Goal: Transaction & Acquisition: Purchase product/service

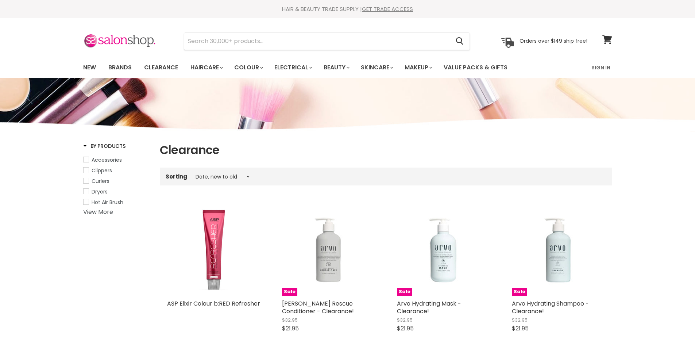
select select "created-descending"
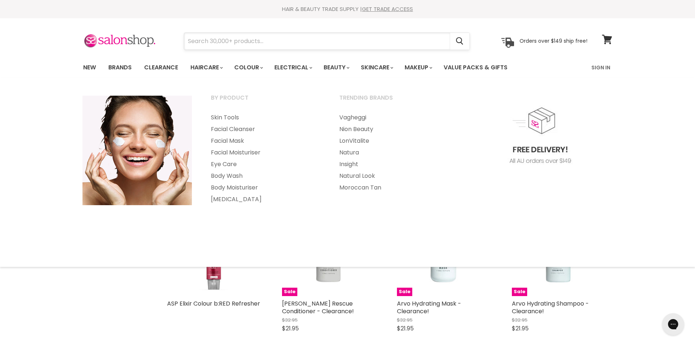
click at [372, 43] on input "Search" at bounding box center [317, 41] width 266 height 17
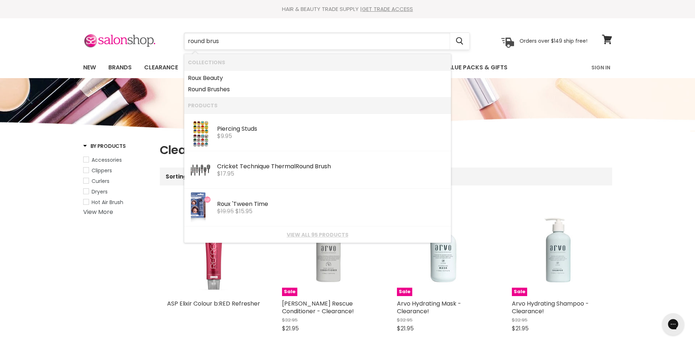
type input "round brush"
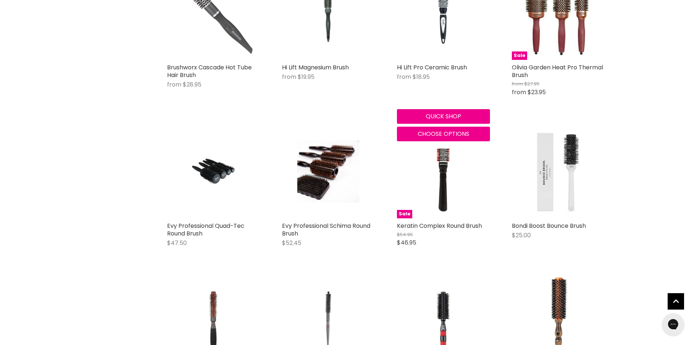
scroll to position [365, 0]
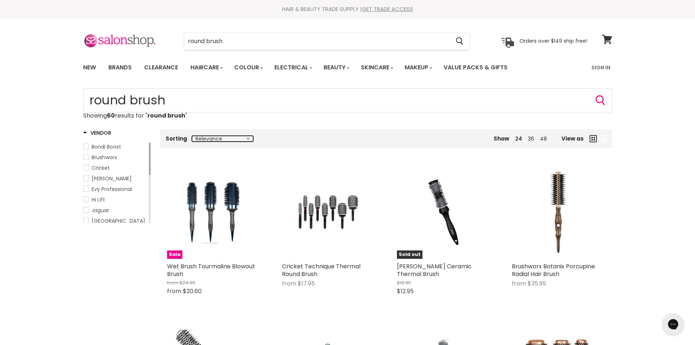
click at [248, 137] on select "Relevance Best Selling Lowest Price Highest Price Alphabetically, A-Z Alphabeti…" at bounding box center [222, 139] width 61 height 6
select select "best-selling"
click at [192, 136] on select "Relevance Best Selling Lowest Price Highest Price Alphabetically, A-Z Alphabeti…" at bounding box center [222, 139] width 61 height 6
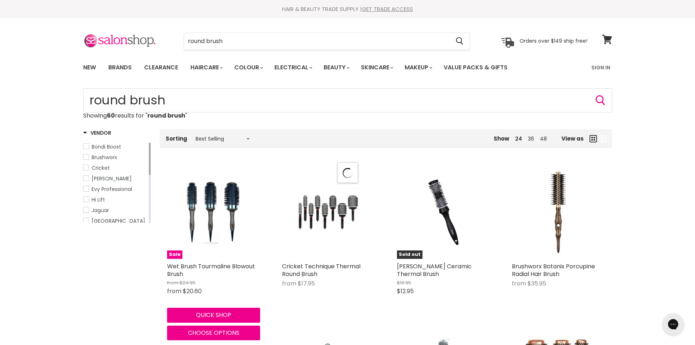
select select "best-selling"
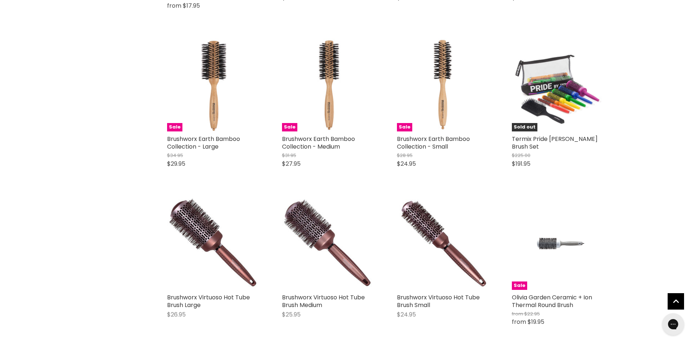
scroll to position [328, 0]
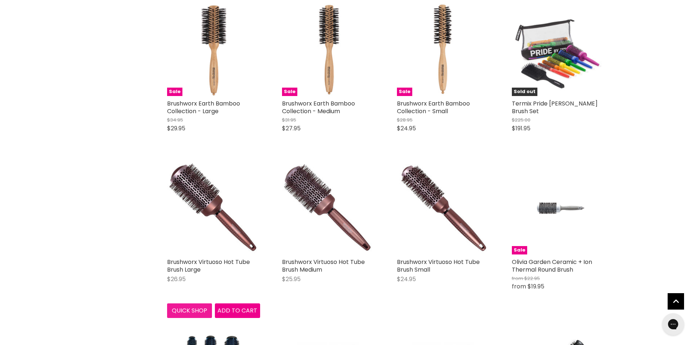
click at [195, 310] on button "Quick shop" at bounding box center [189, 310] width 45 height 15
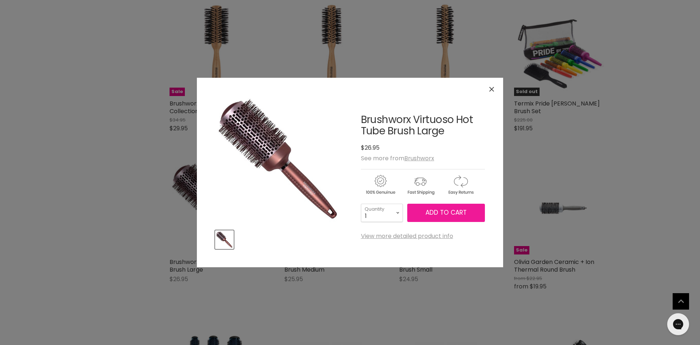
click at [464, 216] on span "Add to cart" at bounding box center [446, 212] width 41 height 9
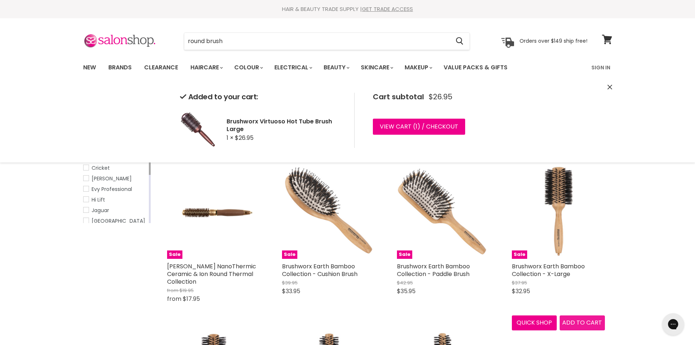
click at [581, 325] on div "Sale Brushworx Earth Bamboo Collection - X-Large $37.95 $32.95 Brushworx Quick …" at bounding box center [558, 247] width 108 height 179
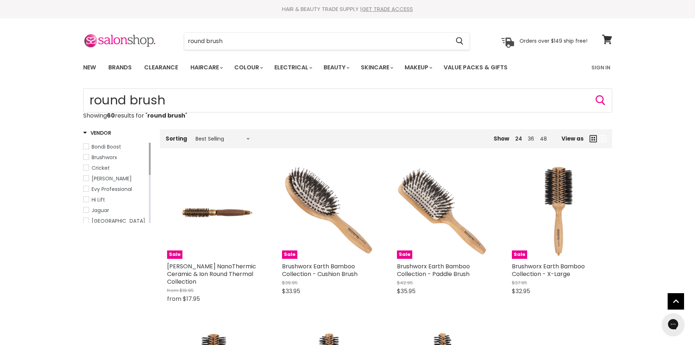
scroll to position [421, 0]
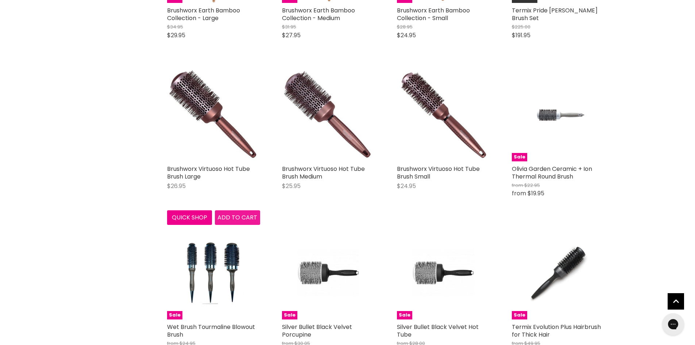
click at [230, 218] on div "Sale Olivia Garden NanoThermic Ceramic & Ion Round Thermal Collection from $19.…" at bounding box center [386, 215] width 452 height 956
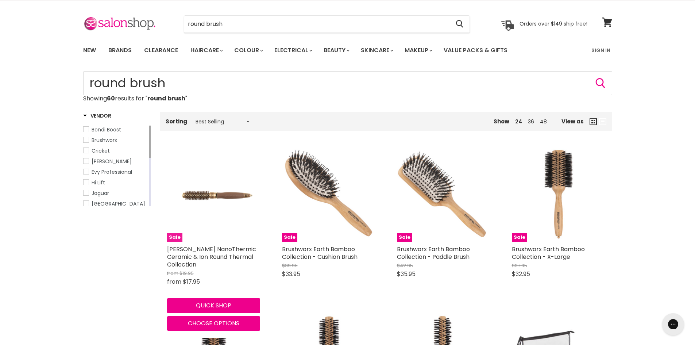
scroll to position [0, 0]
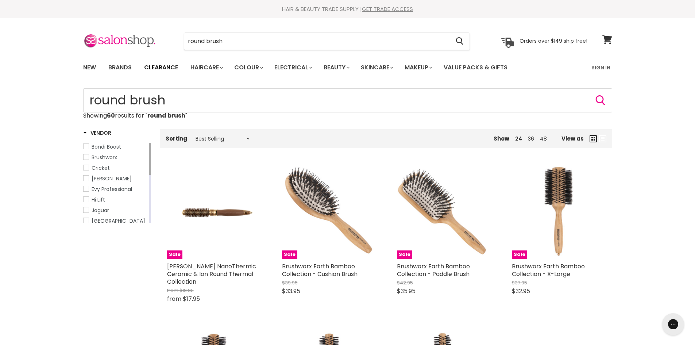
click at [155, 69] on link "Clearance" at bounding box center [161, 67] width 45 height 15
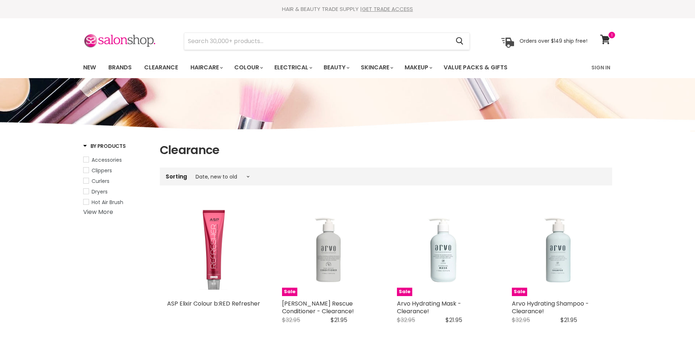
select select "created-descending"
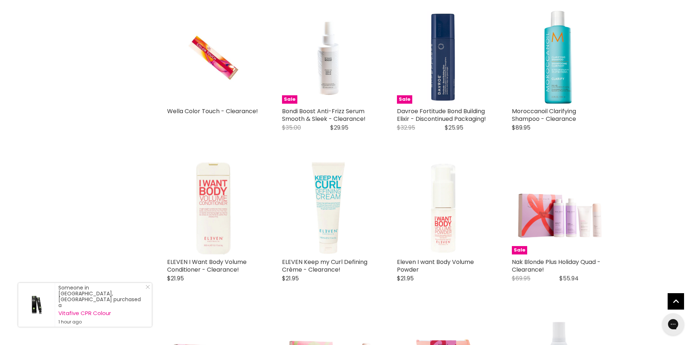
scroll to position [985, 0]
